Goal: Information Seeking & Learning: Learn about a topic

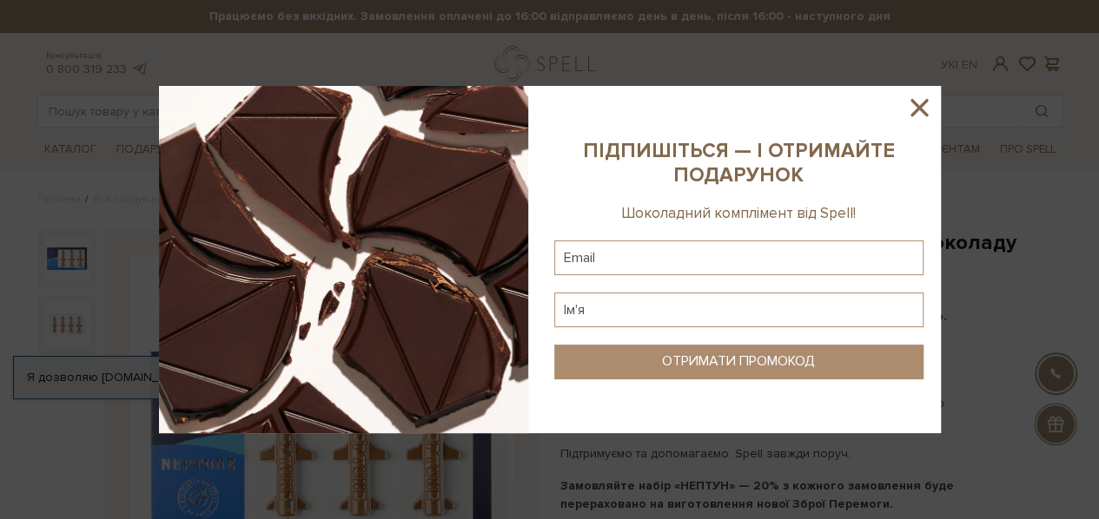
click at [923, 112] on icon at bounding box center [918, 107] width 17 height 17
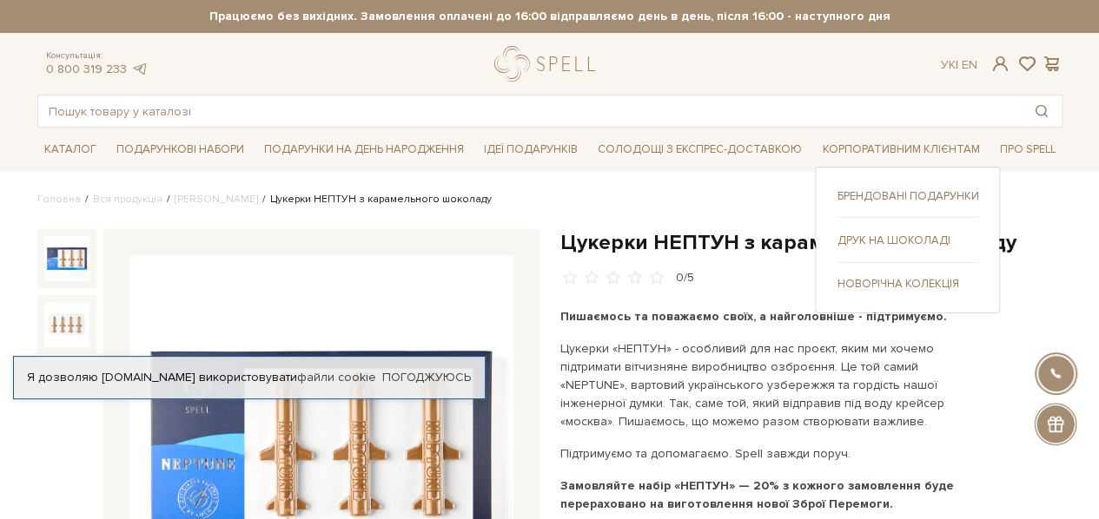
click at [850, 228] on ul "Брендовані подарунки Друк на шоколаді" at bounding box center [908, 240] width 142 height 103
click at [854, 235] on link "Друк на шоколаді" at bounding box center [908, 241] width 142 height 16
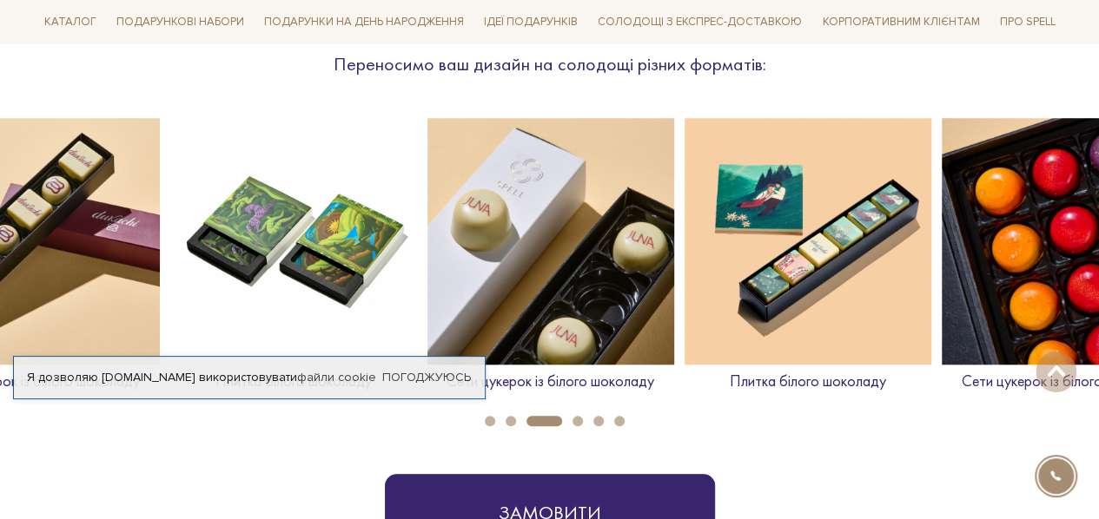
scroll to position [695, 0]
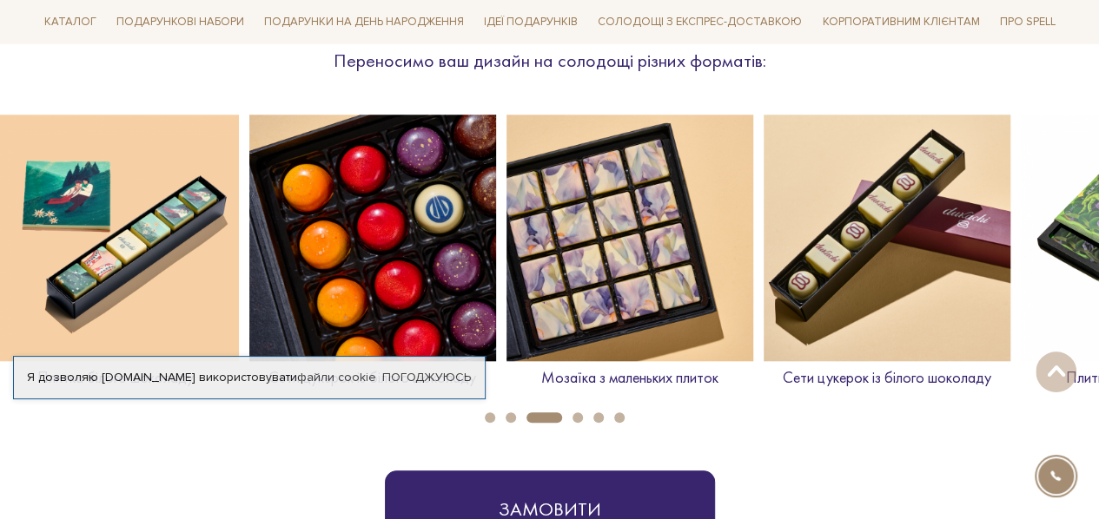
drag, startPoint x: 858, startPoint y: 319, endPoint x: 228, endPoint y: 343, distance: 630.3
click at [228, 343] on img at bounding box center [115, 238] width 247 height 247
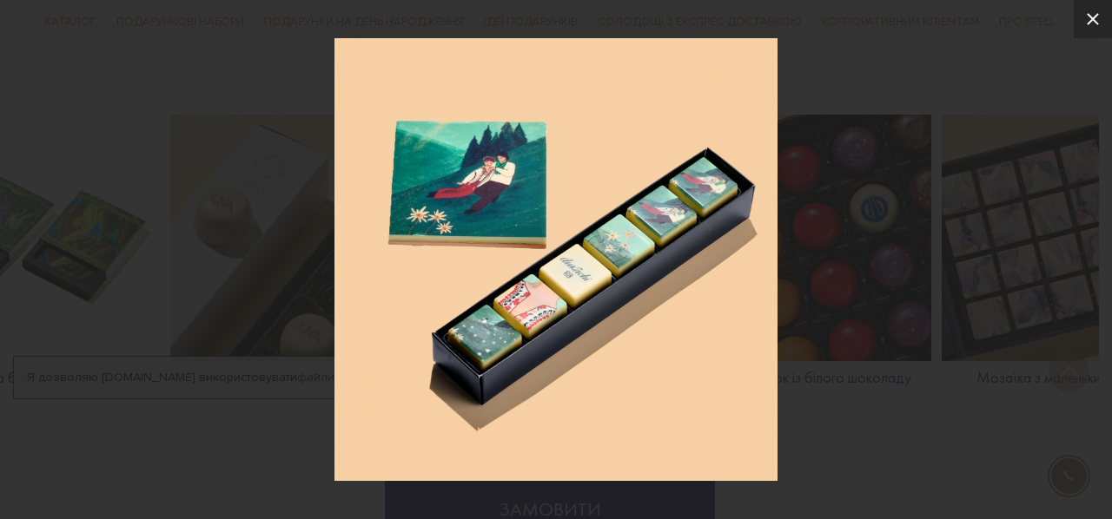
click at [1089, 13] on icon at bounding box center [1092, 19] width 21 height 21
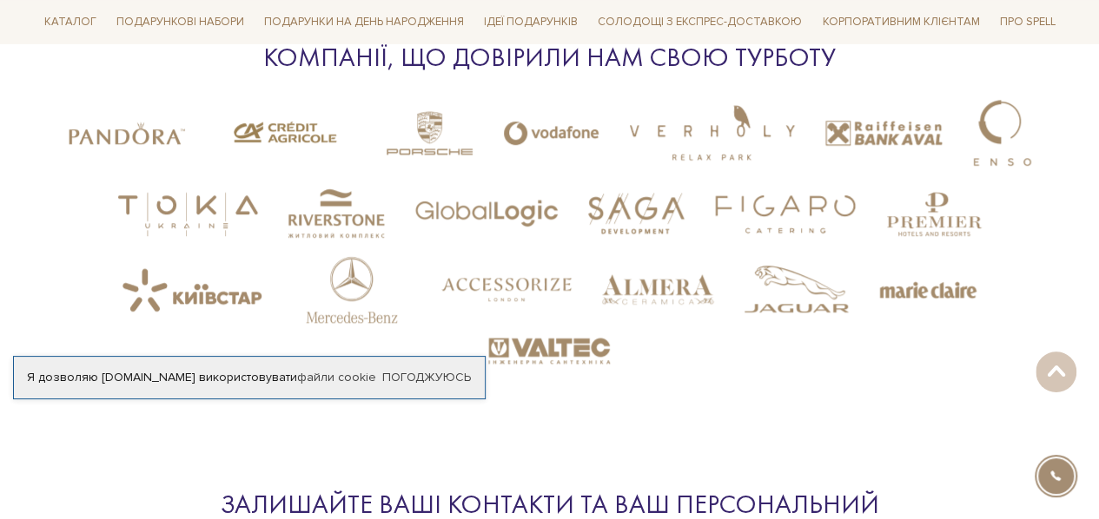
scroll to position [3822, 0]
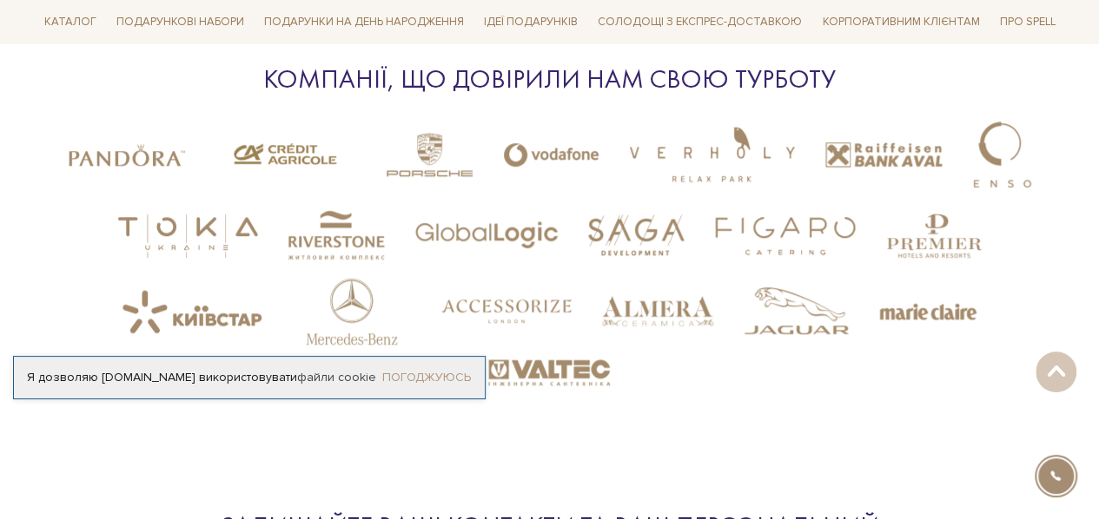
click at [427, 379] on link "Погоджуюсь" at bounding box center [426, 378] width 89 height 16
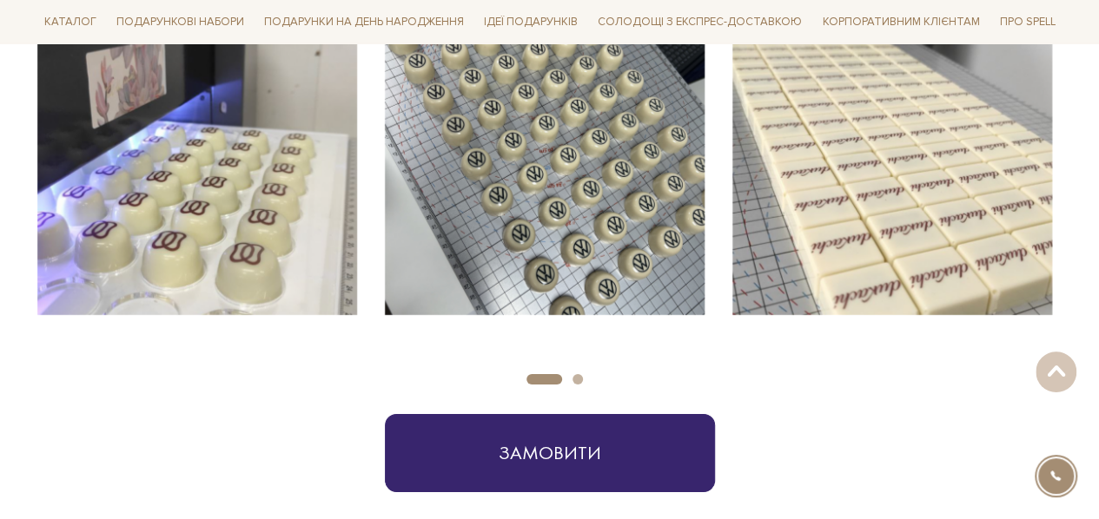
scroll to position [2432, 0]
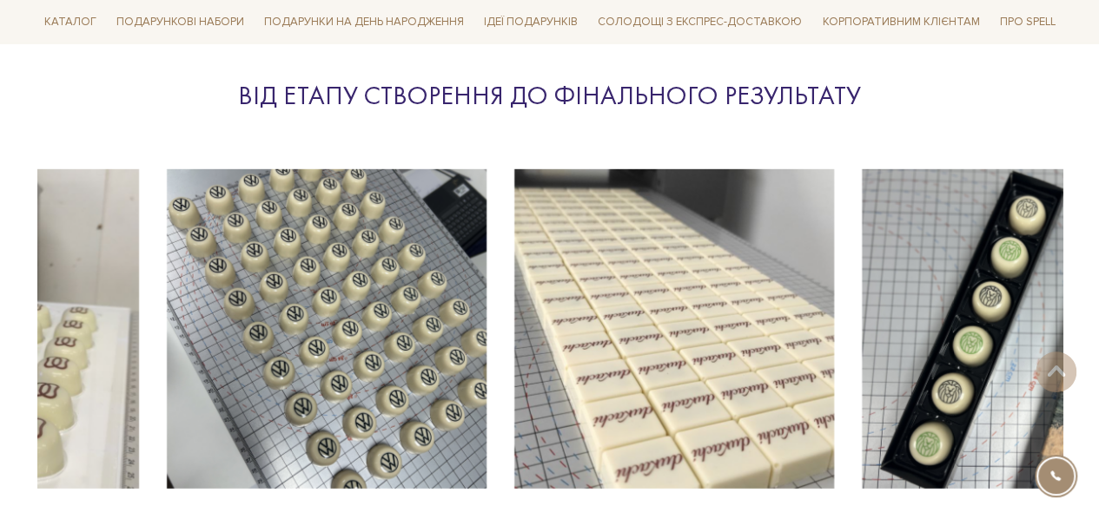
drag, startPoint x: 884, startPoint y: 308, endPoint x: 125, endPoint y: 303, distance: 759.3
click at [514, 305] on img at bounding box center [674, 329] width 320 height 320
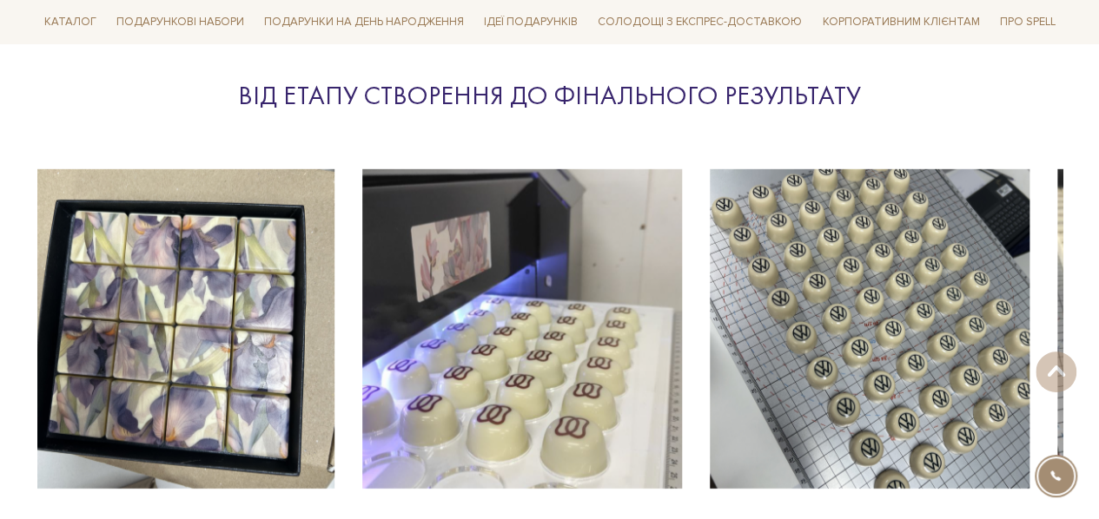
drag, startPoint x: 846, startPoint y: 244, endPoint x: 66, endPoint y: 248, distance: 780.1
click at [66, 248] on img at bounding box center [175, 329] width 320 height 320
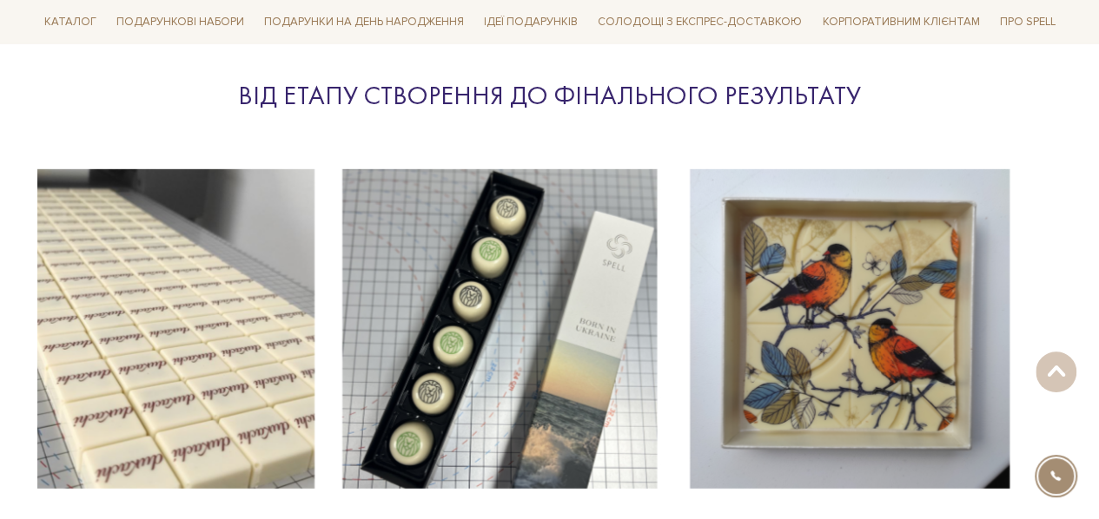
drag, startPoint x: 808, startPoint y: 239, endPoint x: 100, endPoint y: 237, distance: 708.0
click at [100, 237] on img at bounding box center [155, 329] width 320 height 320
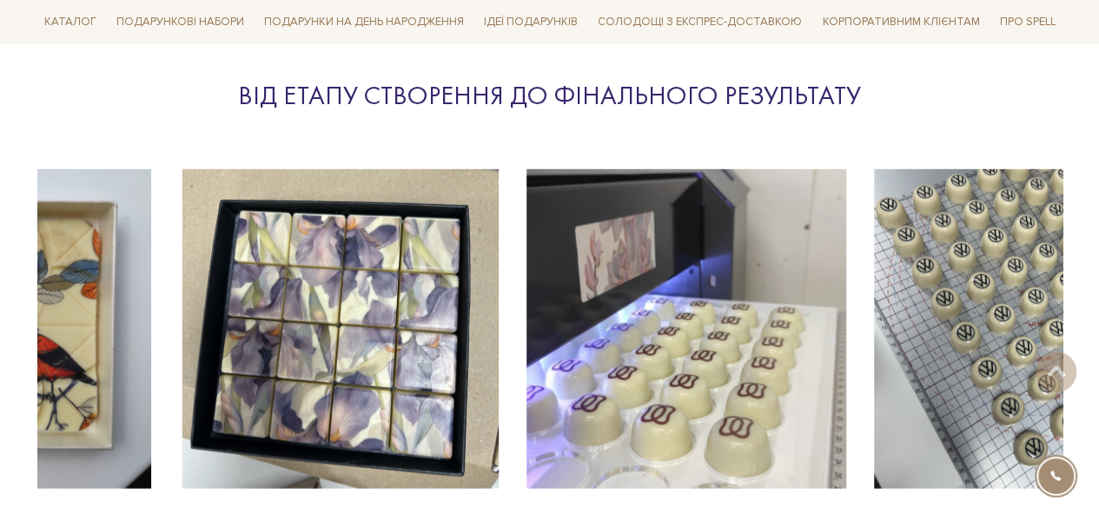
drag, startPoint x: 745, startPoint y: 242, endPoint x: 189, endPoint y: 234, distance: 556.0
click at [191, 235] on img at bounding box center [339, 329] width 320 height 320
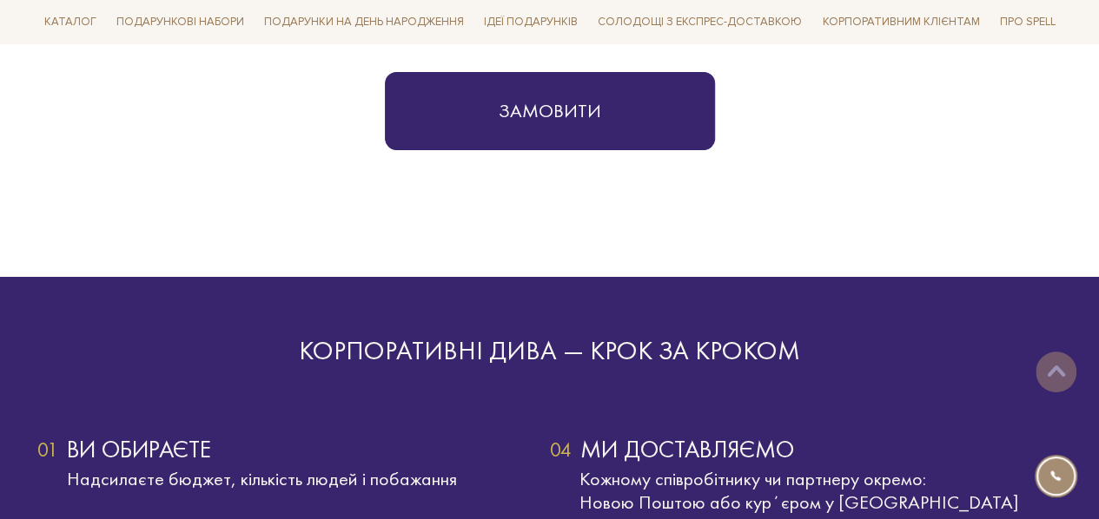
scroll to position [2954, 0]
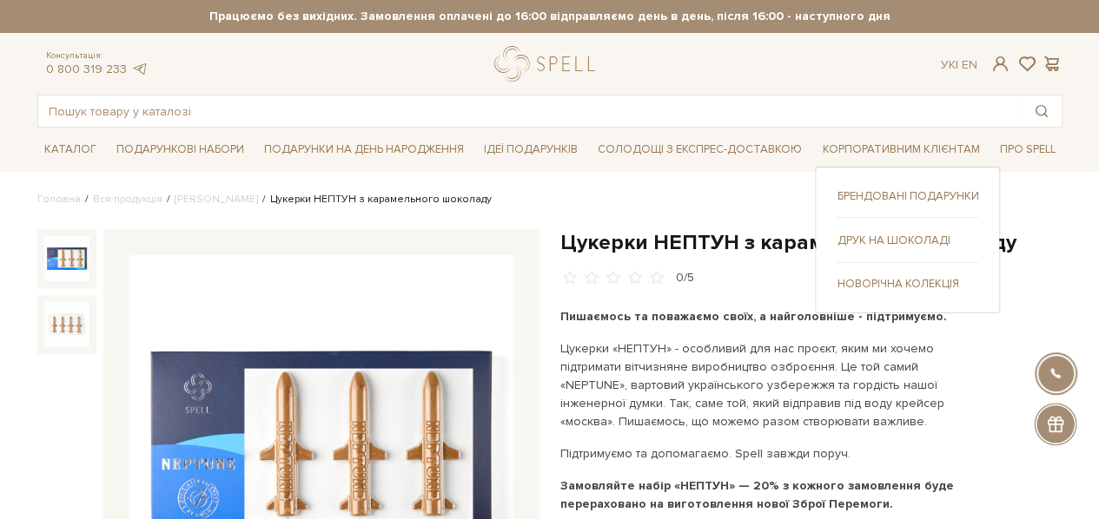
click at [892, 281] on link "Новорічна колекція" at bounding box center [908, 284] width 142 height 16
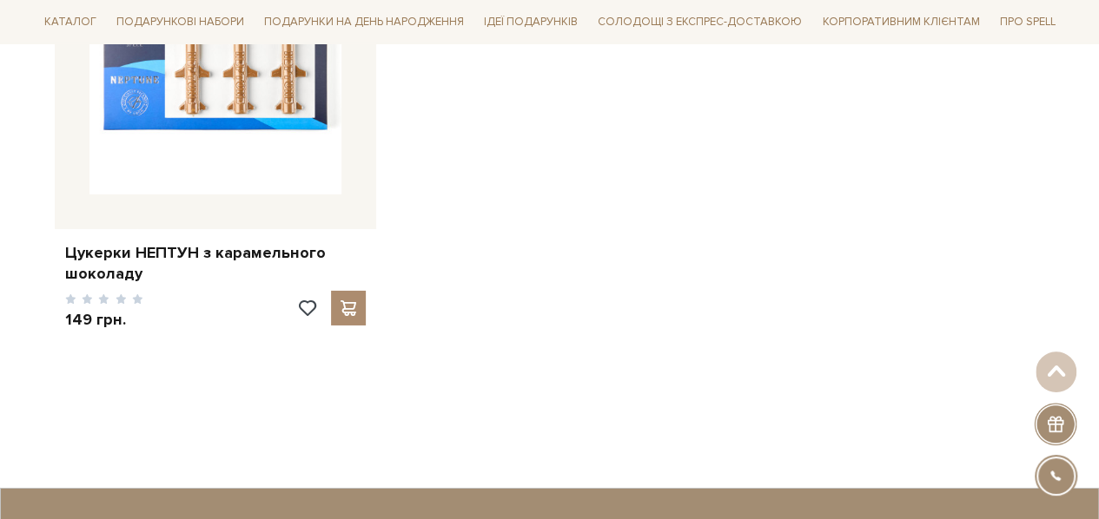
scroll to position [2780, 0]
